Goal: Information Seeking & Learning: Learn about a topic

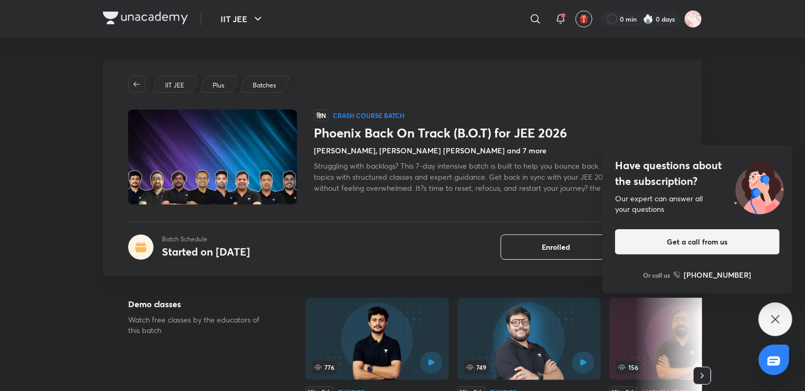
click at [773, 322] on icon at bounding box center [775, 319] width 8 height 8
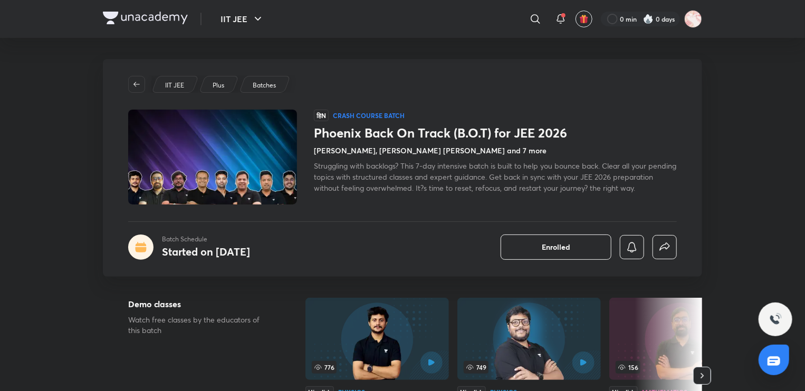
click at [434, 215] on div "IIT JEE Plus Batches हिN Crash course Batch Phoenix Back On Track (B.O.T) for J…" at bounding box center [402, 168] width 599 height 218
click at [557, 184] on span "Struggling with backlogs? This 7-day intensive batch is built to help you bounc…" at bounding box center [495, 177] width 362 height 32
